Goal: Information Seeking & Learning: Learn about a topic

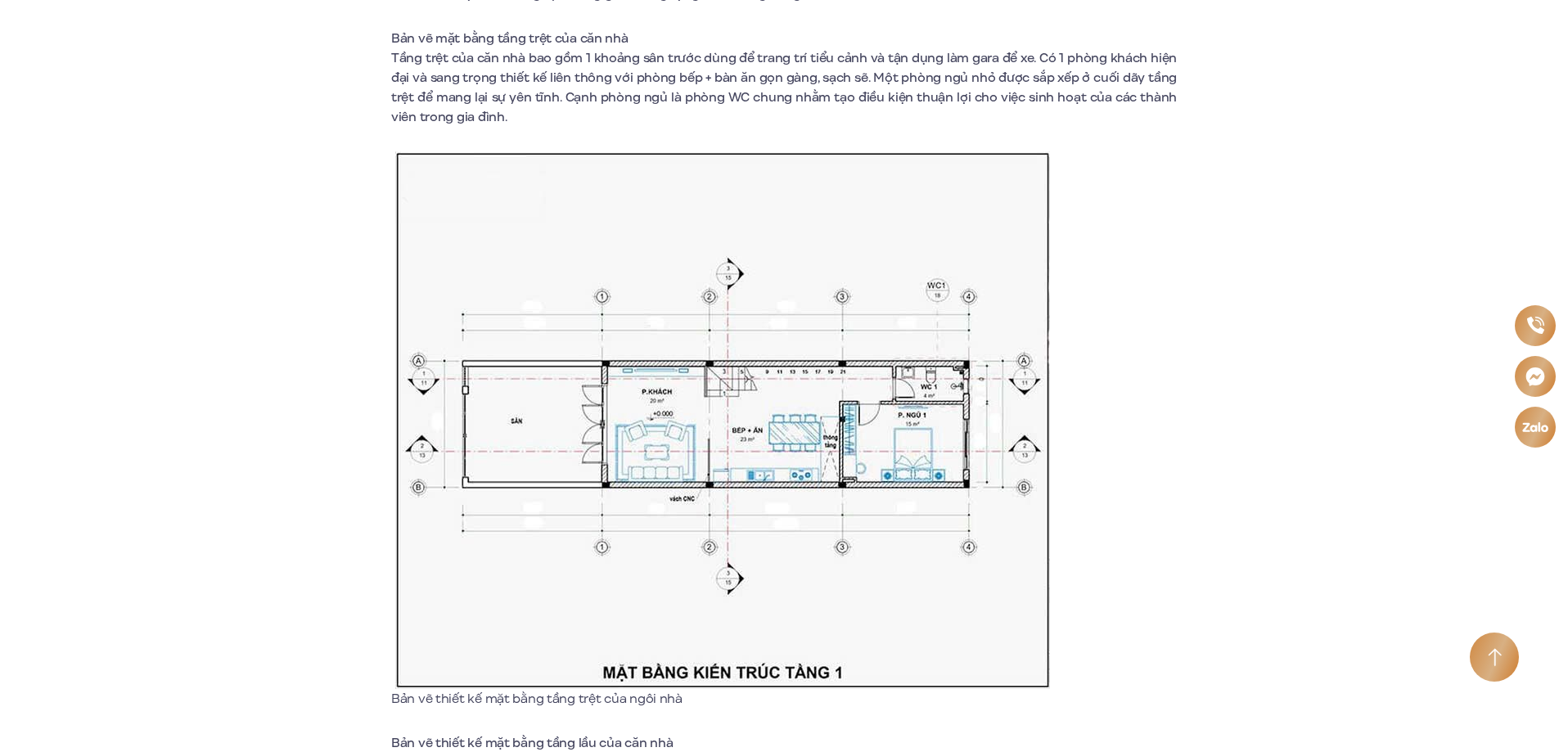
scroll to position [1555, 0]
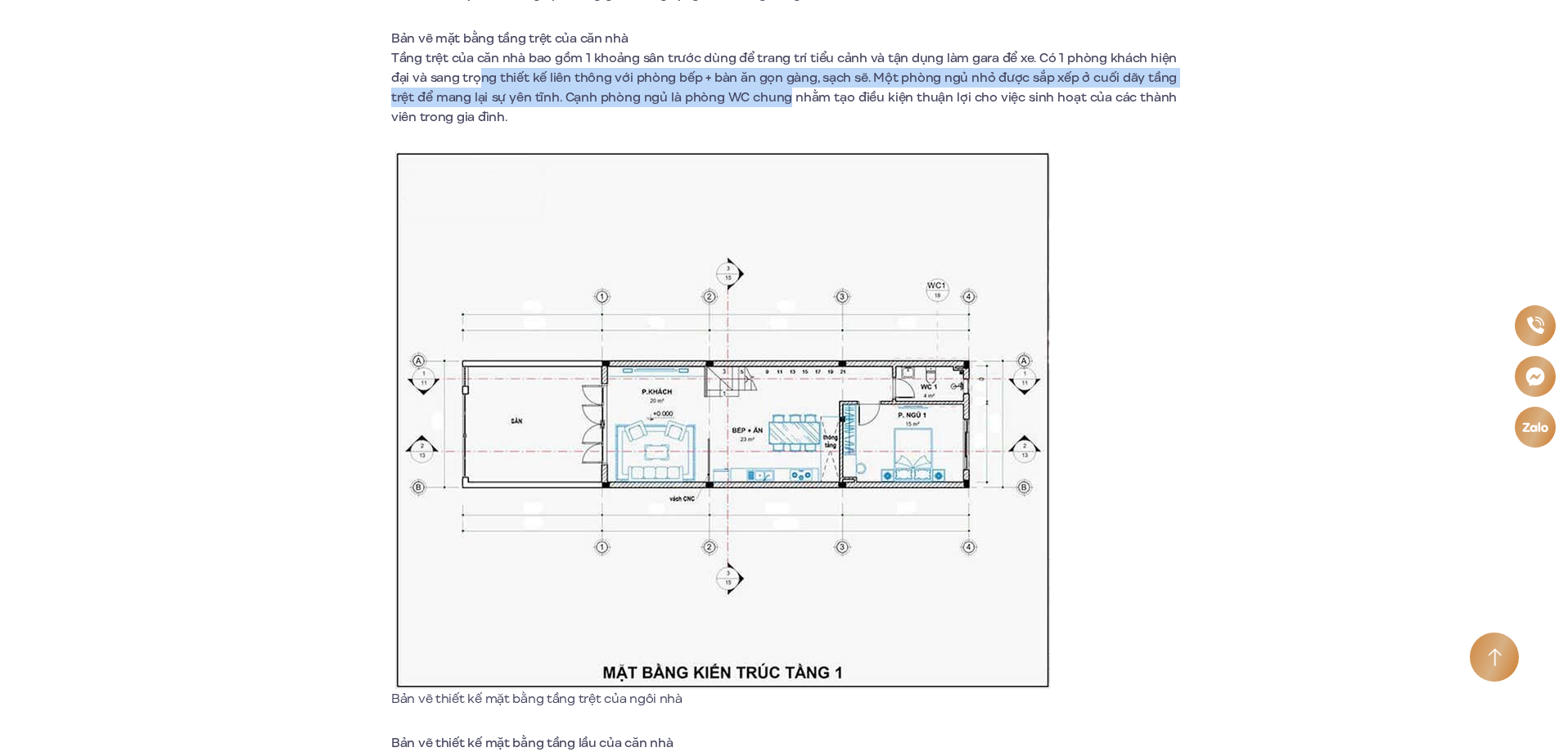
click at [793, 93] on span "Tầng trệt của căn nhà bao gồm 1 khoảng sân trước dùng để trang trí tiểu cảnh và…" at bounding box center [784, 87] width 786 height 77
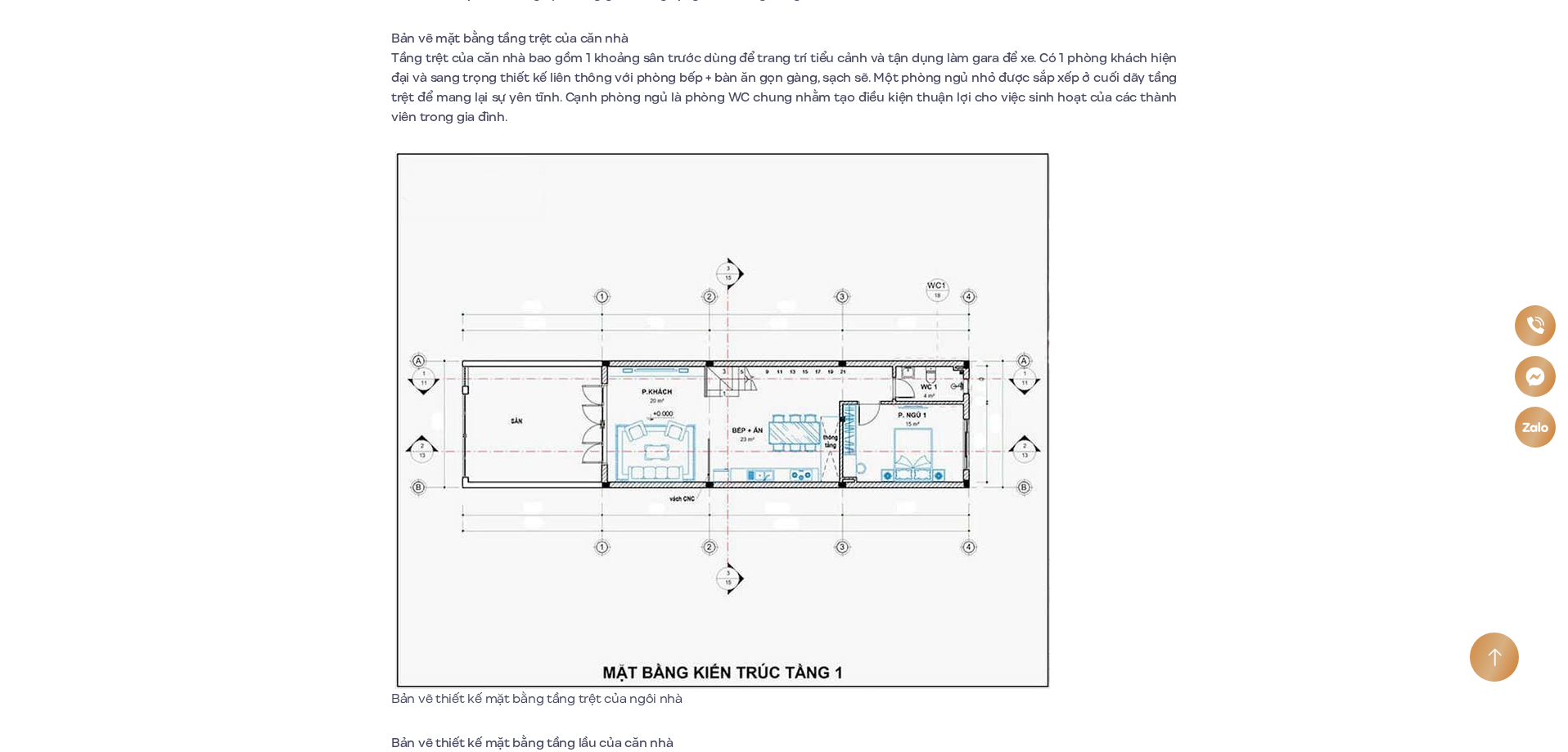
click at [847, 90] on span "Tầng trệt của căn nhà bao gồm 1 khoảng sân trước dùng để trang trí tiểu cảnh và…" at bounding box center [784, 87] width 786 height 77
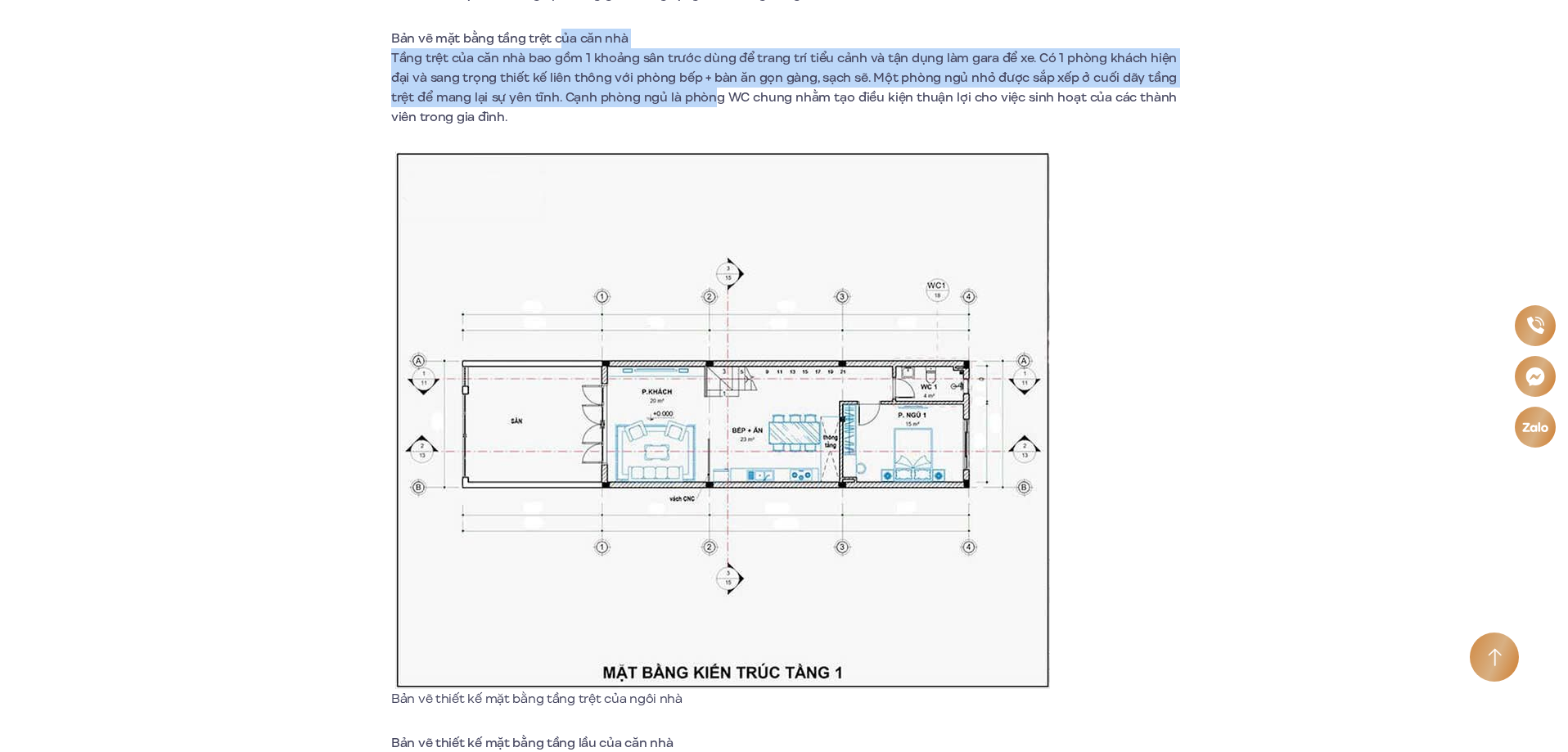
drag, startPoint x: 565, startPoint y: 44, endPoint x: 770, endPoint y: 104, distance: 213.6
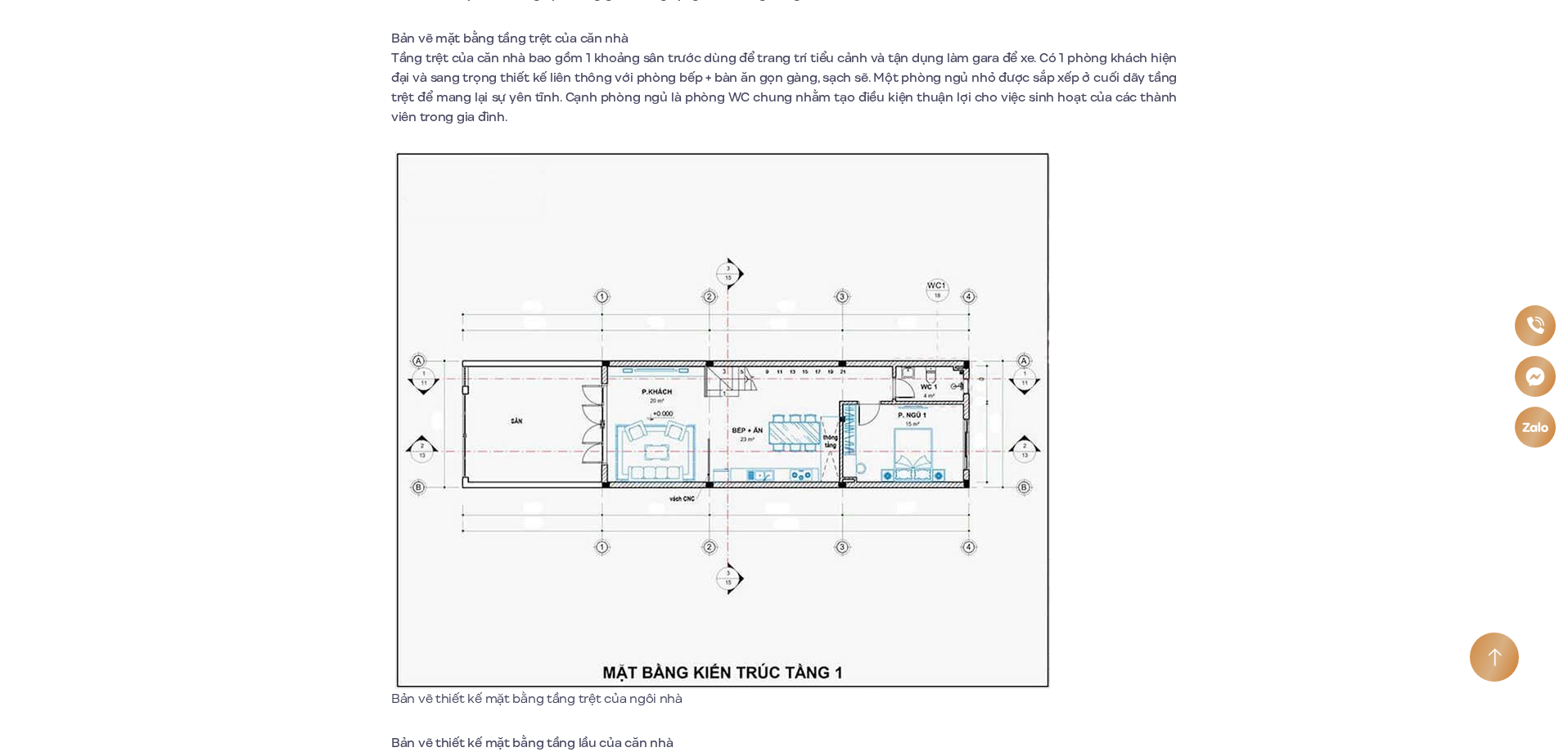
click at [901, 97] on span "Tầng trệt của căn nhà bao gồm 1 khoảng sân trước dùng để trang trí tiểu cảnh và…" at bounding box center [784, 87] width 786 height 77
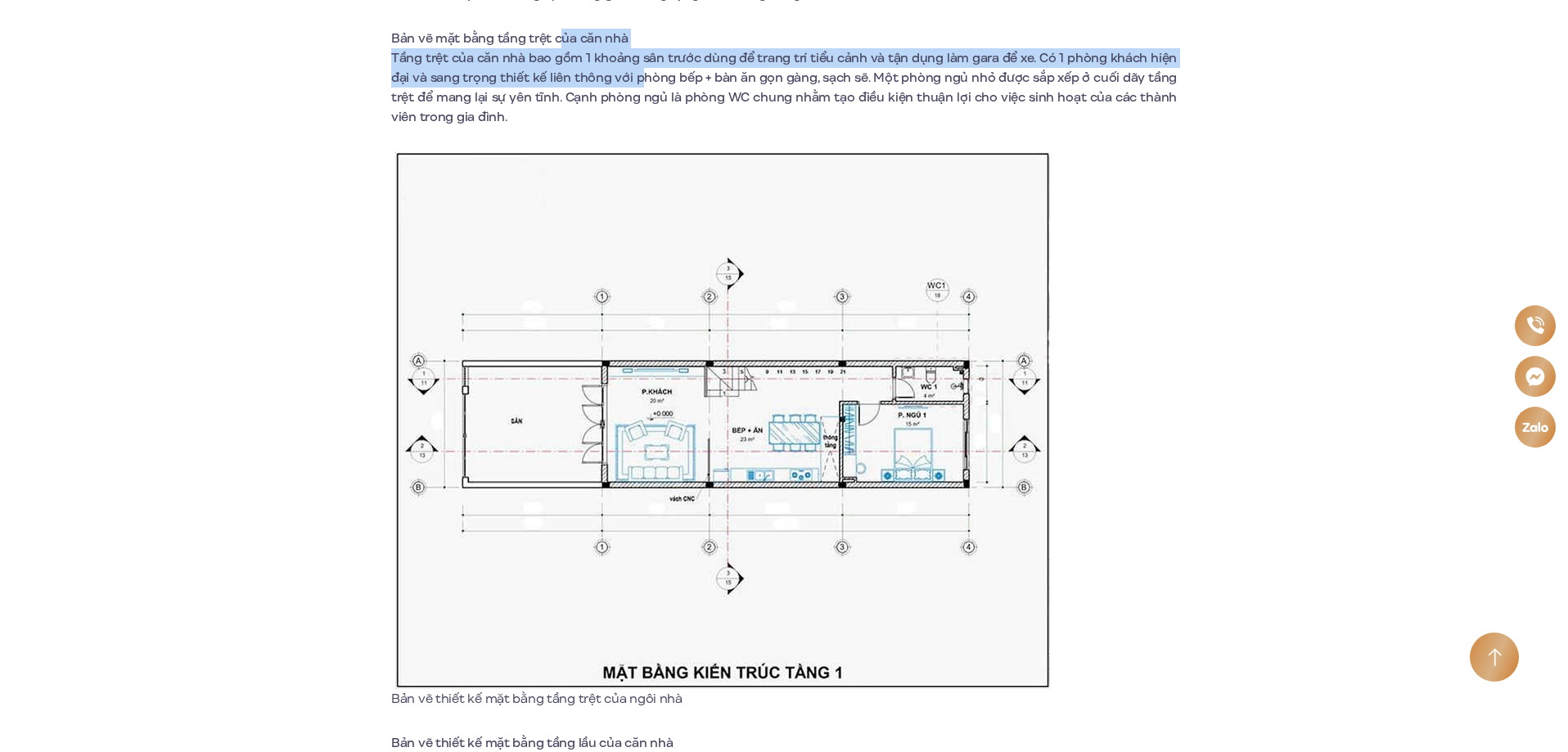
drag, startPoint x: 611, startPoint y: 70, endPoint x: 696, endPoint y: 84, distance: 86.1
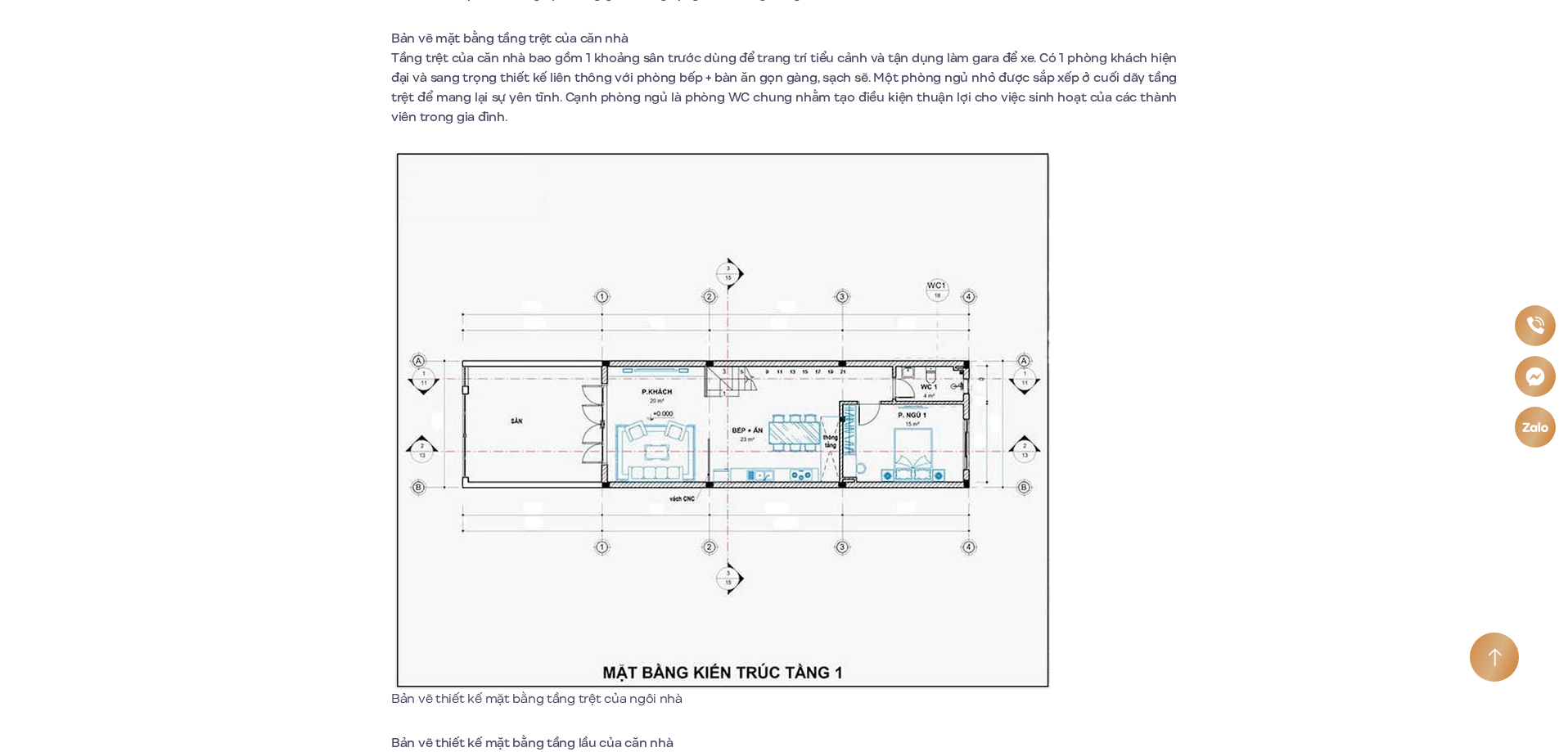
drag, startPoint x: 768, startPoint y: 101, endPoint x: 805, endPoint y: 96, distance: 37.3
click at [772, 101] on span "Tầng trệt của căn nhà bao gồm 1 khoảng sân trước dùng để trang trí tiểu cảnh và…" at bounding box center [784, 87] width 786 height 77
drag, startPoint x: 825, startPoint y: 79, endPoint x: 843, endPoint y: 86, distance: 19.3
click at [842, 86] on span "Tầng trệt của căn nhà bao gồm 1 khoảng sân trước dùng để trang trí tiểu cảnh và…" at bounding box center [784, 87] width 786 height 77
click at [905, 89] on span "Tầng trệt của căn nhà bao gồm 1 khoảng sân trước dùng để trang trí tiểu cảnh và…" at bounding box center [784, 87] width 786 height 77
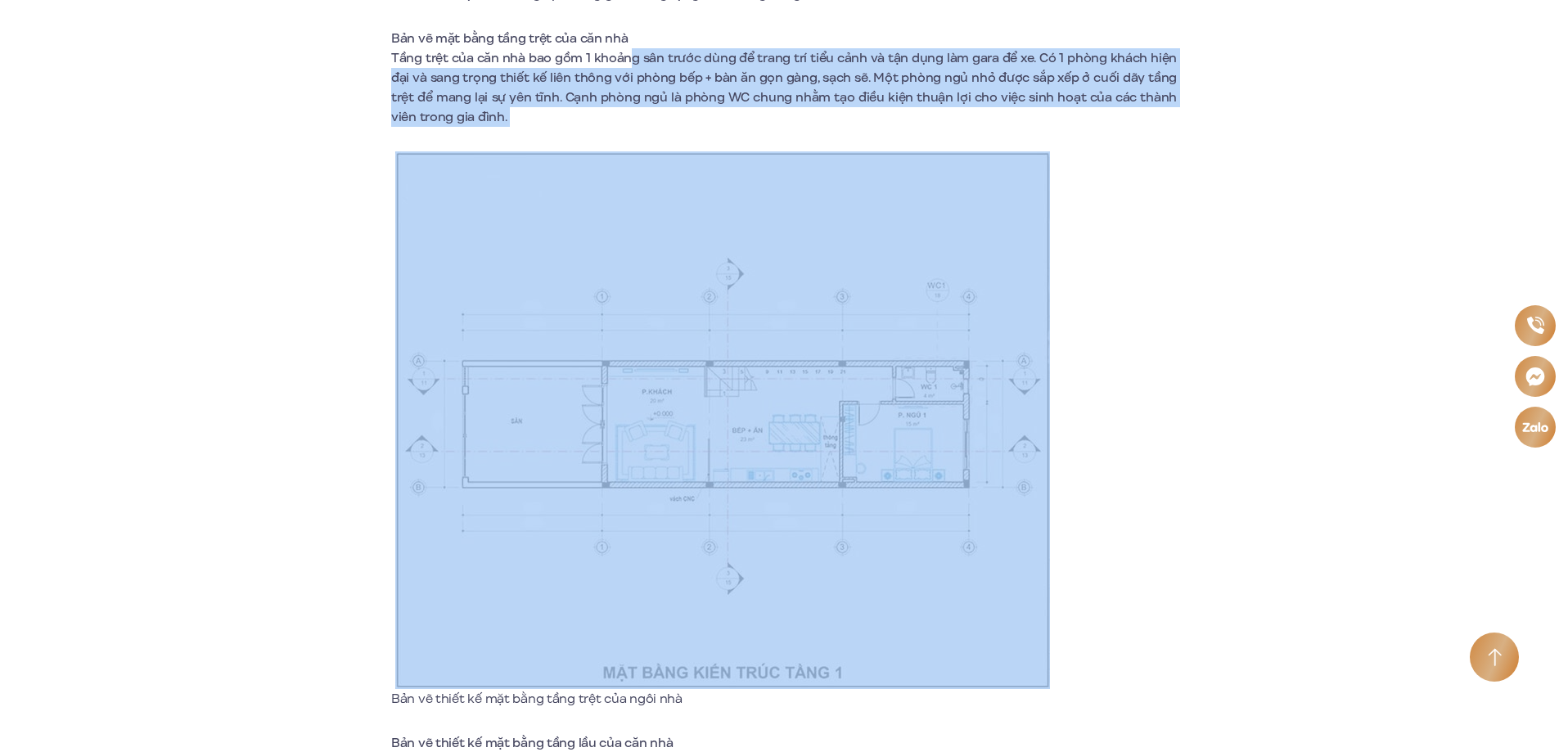
click at [958, 96] on span "Tầng trệt của căn nhà bao gồm 1 khoảng sân trước dùng để trang trí tiểu cảnh và…" at bounding box center [784, 87] width 786 height 77
click at [880, 118] on p "Tầng trệt của căn nhà bao gồm 1 khoảng sân trước dùng để trang trí tiểu cảnh và…" at bounding box center [784, 87] width 786 height 79
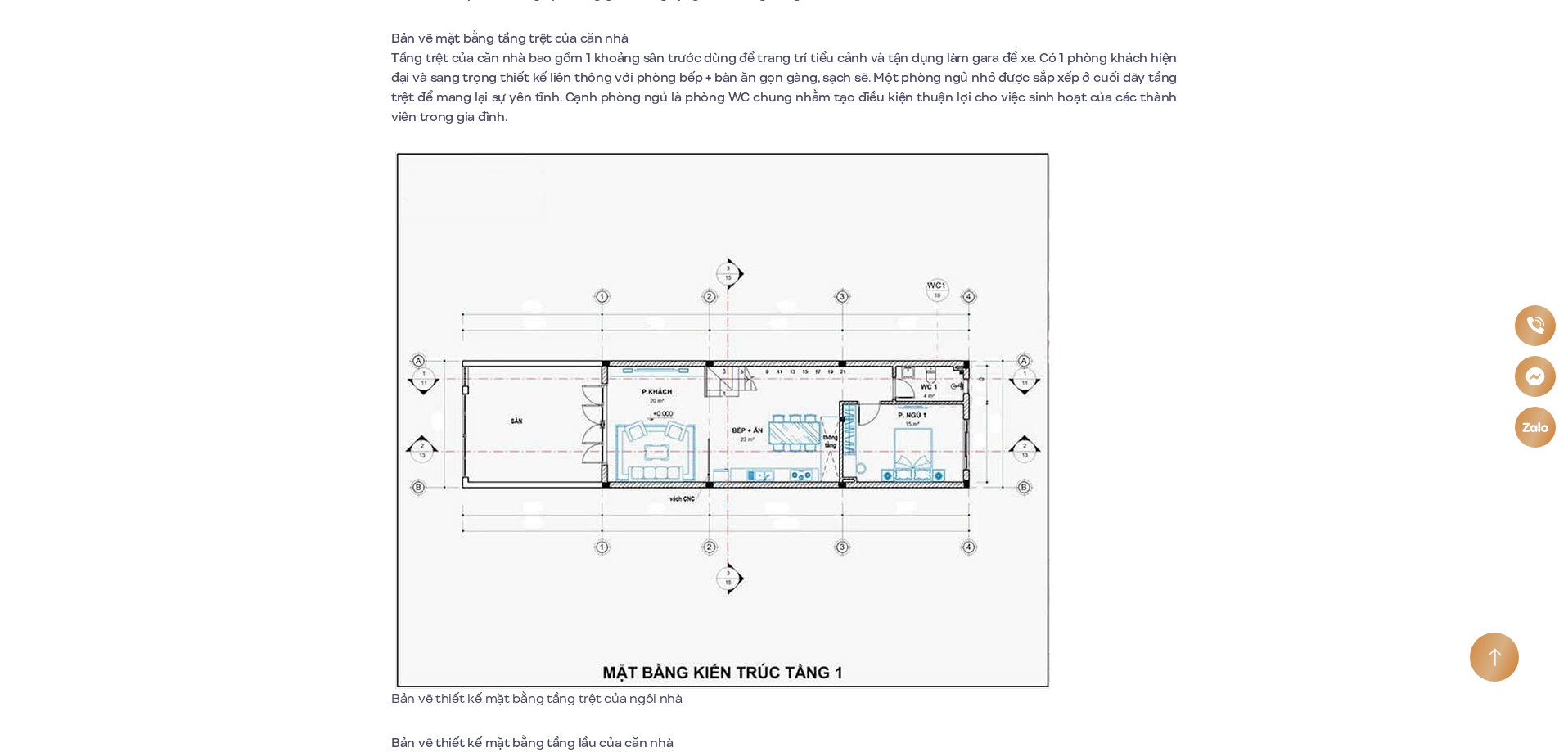
click at [573, 47] on span "Bản vẽ mặt bằng tầng trệt của căn nhà" at bounding box center [510, 38] width 238 height 18
click at [573, 39] on span "Bản vẽ mặt bằng tầng trệt của căn nhà" at bounding box center [510, 38] width 238 height 18
drag, startPoint x: 683, startPoint y: 50, endPoint x: 726, endPoint y: 51, distance: 43.0
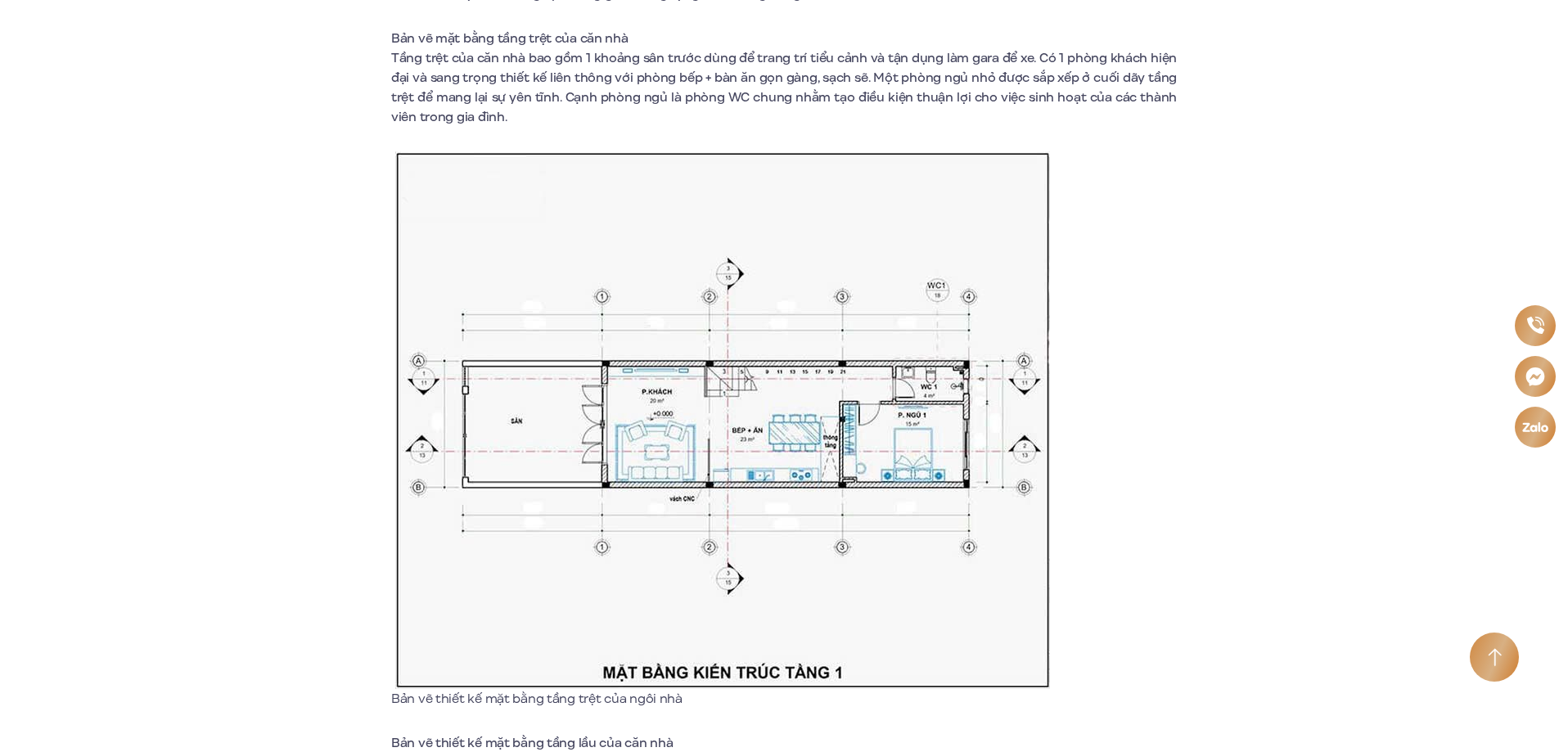
click at [729, 62] on span "Tầng trệt của căn nhà bao gồm 1 khoảng sân trước dùng để trang trí tiểu cảnh và…" at bounding box center [784, 87] width 786 height 77
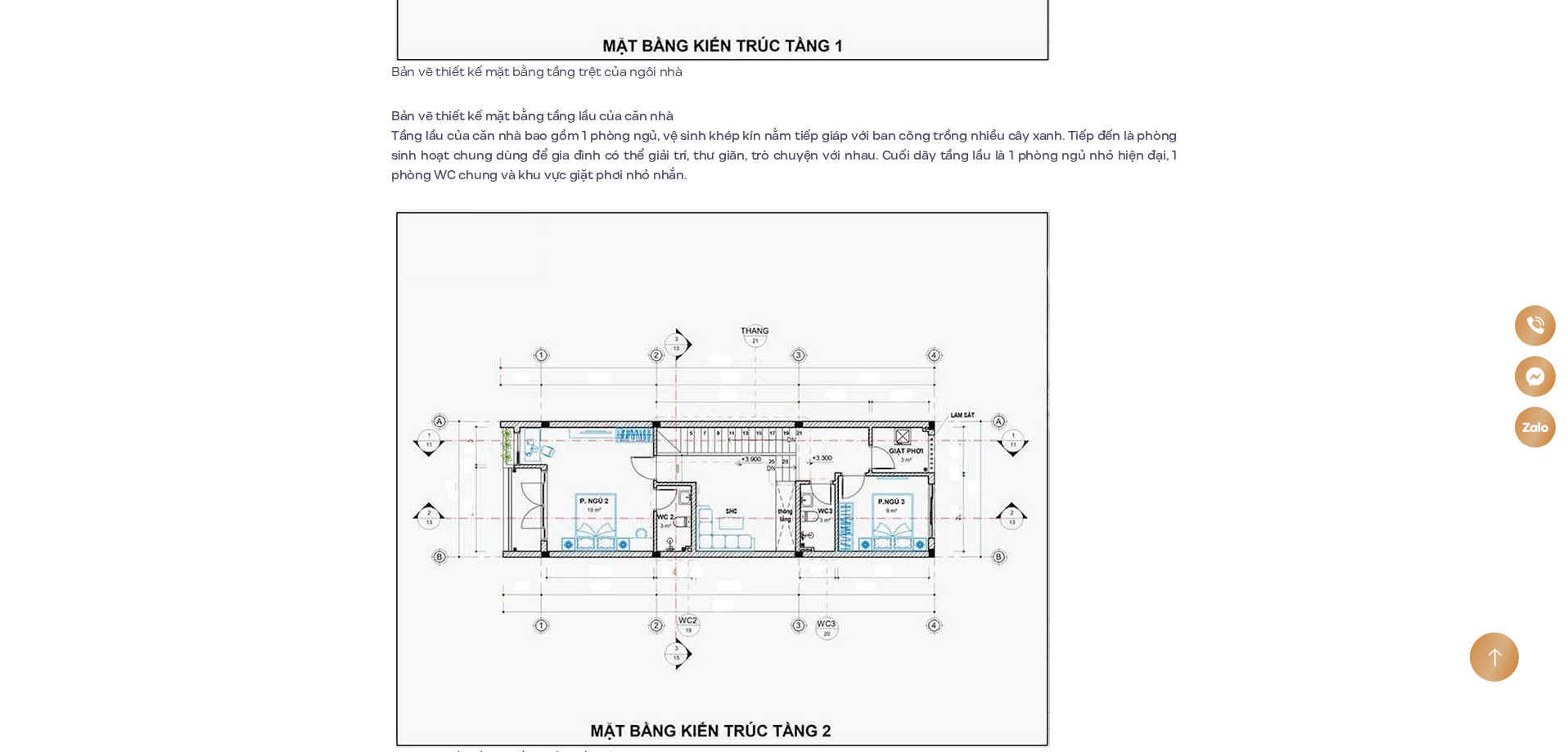
scroll to position [2292, 0]
